Goal: Transaction & Acquisition: Purchase product/service

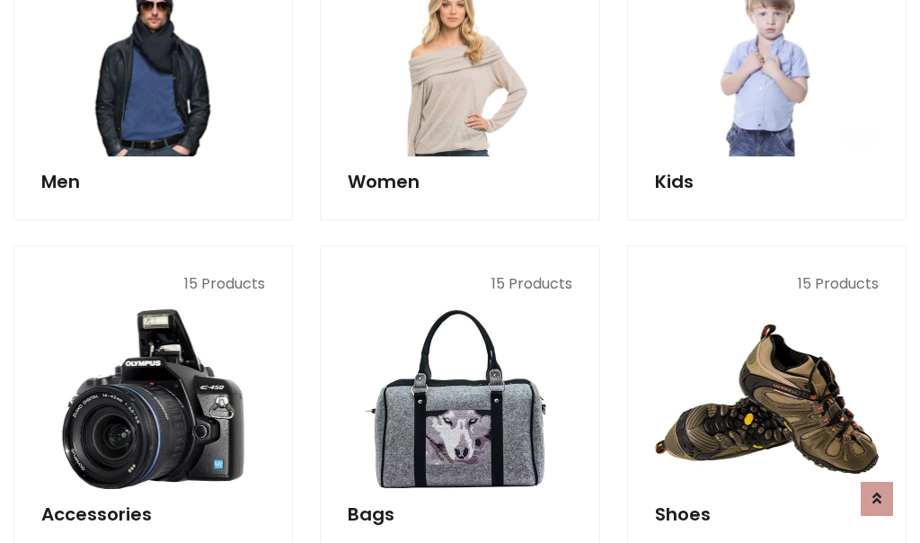
scroll to position [601, 0]
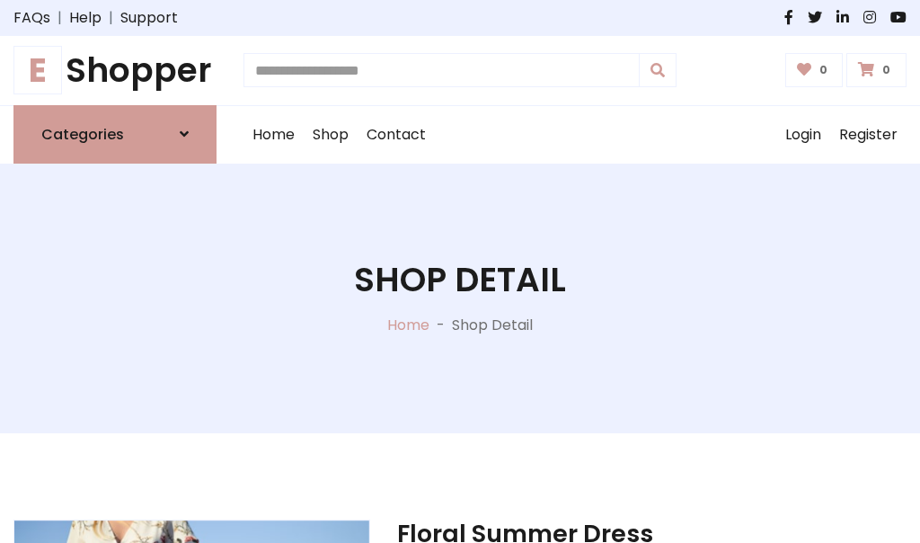
click at [115, 70] on h1 "E Shopper" at bounding box center [114, 70] width 203 height 40
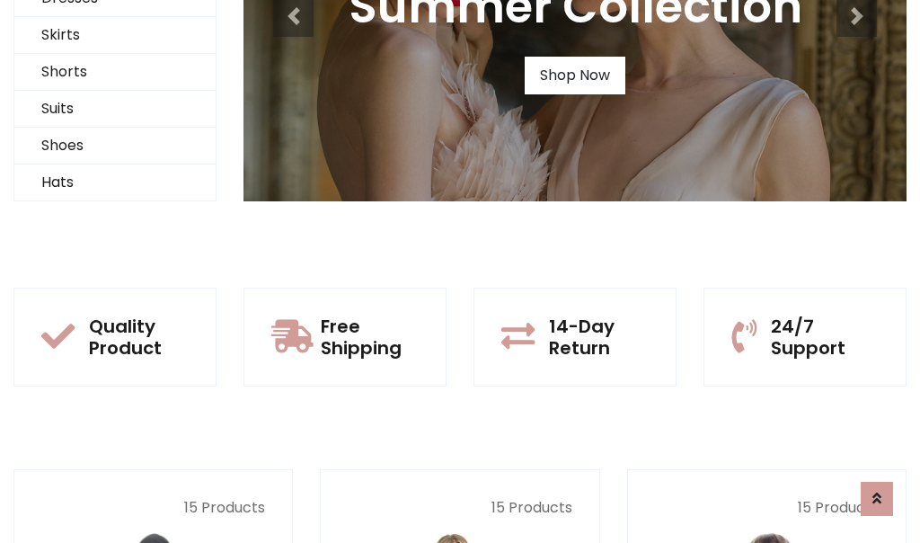
scroll to position [173, 0]
